Goal: Obtain resource: Obtain resource

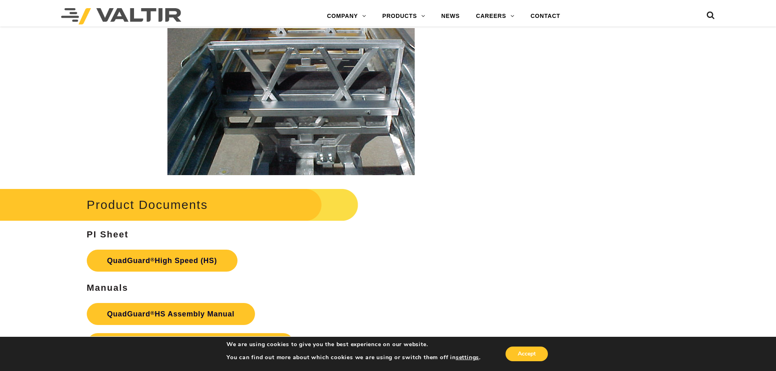
scroll to position [1588, 0]
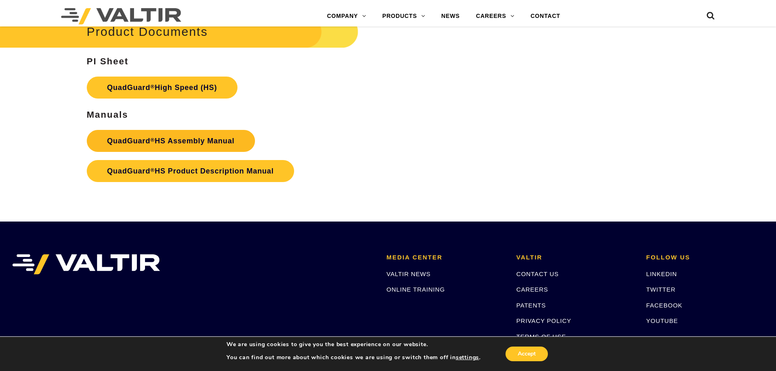
click at [190, 137] on link "QuadGuard ® HS Assembly Manual" at bounding box center [171, 141] width 168 height 22
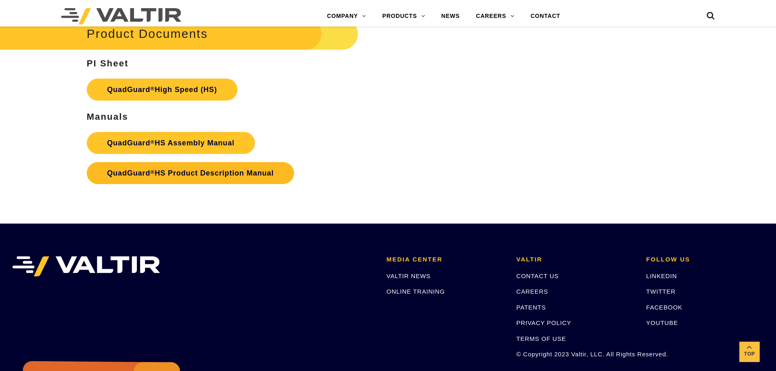
scroll to position [1588, 0]
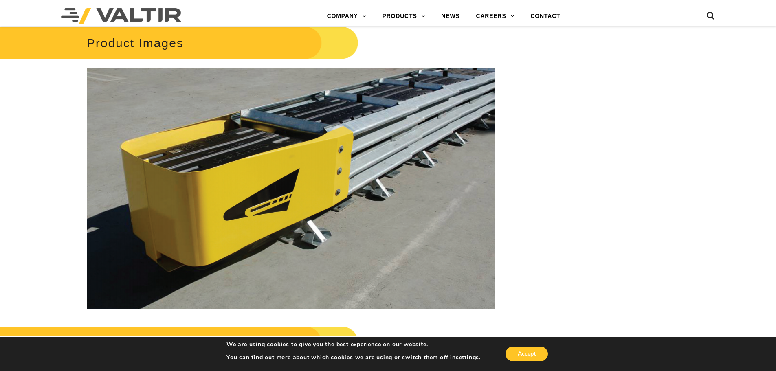
scroll to position [1669, 0]
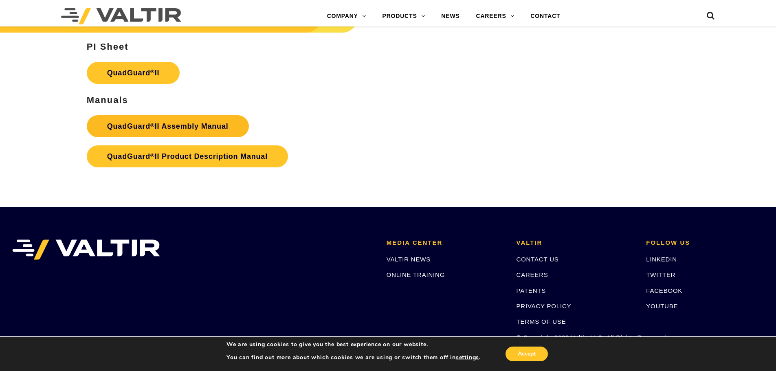
click at [157, 125] on link "QuadGuard ® II Assembly Manual" at bounding box center [168, 126] width 162 height 22
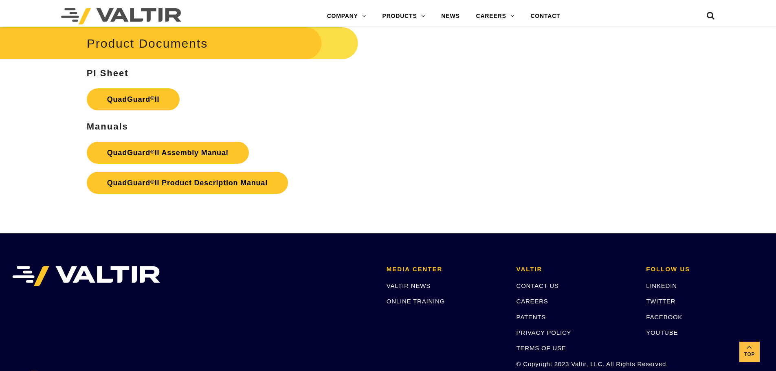
scroll to position [1629, 0]
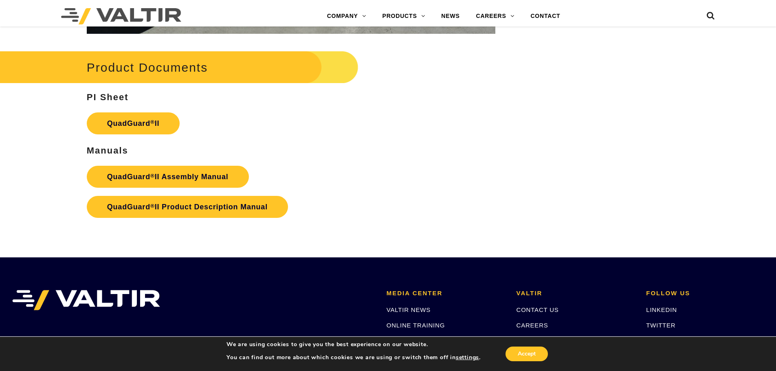
scroll to position [1629, 0]
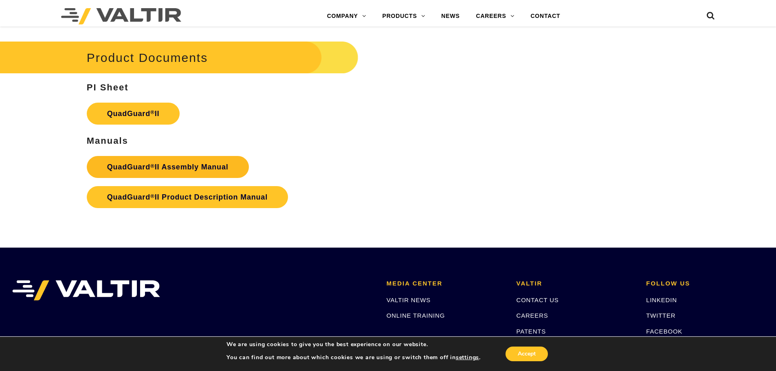
click at [160, 162] on link "QuadGuard ® II Assembly Manual" at bounding box center [168, 167] width 162 height 22
